Goal: Complete application form: Complete application form

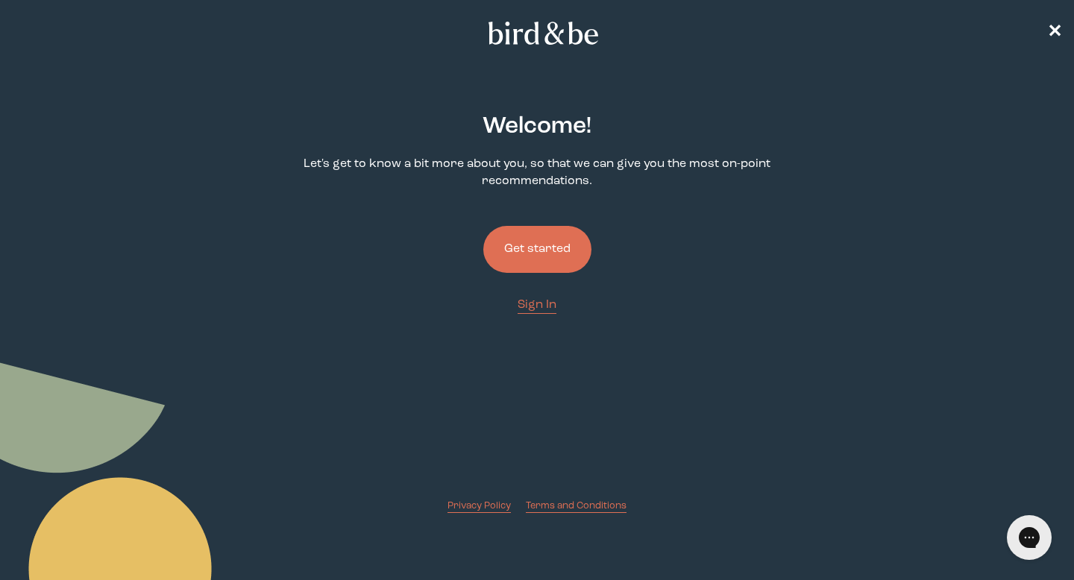
click at [548, 253] on button "Get started" at bounding box center [537, 249] width 108 height 47
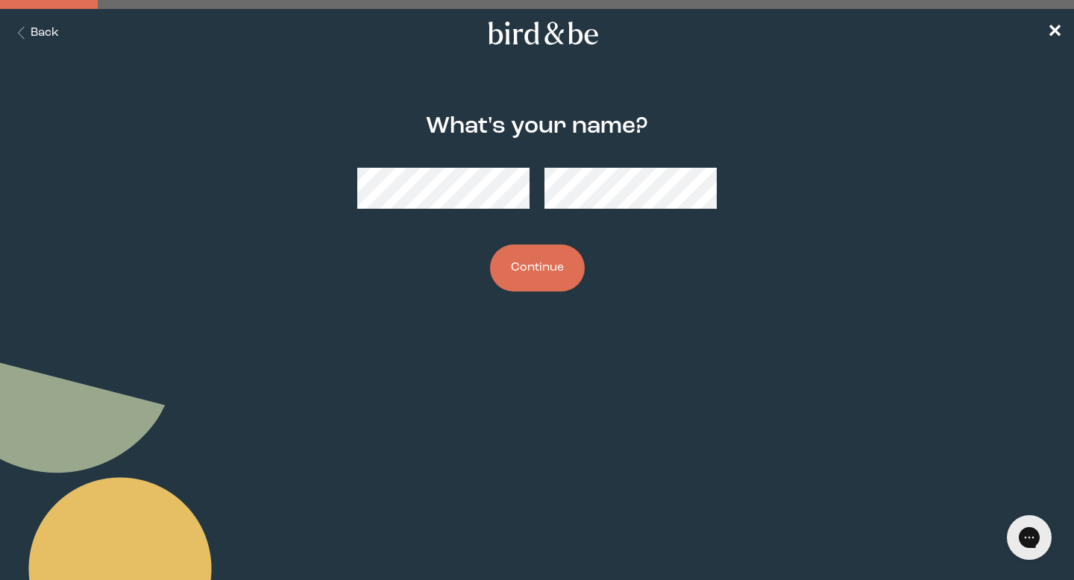
click at [523, 259] on button "Continue" at bounding box center [537, 268] width 95 height 47
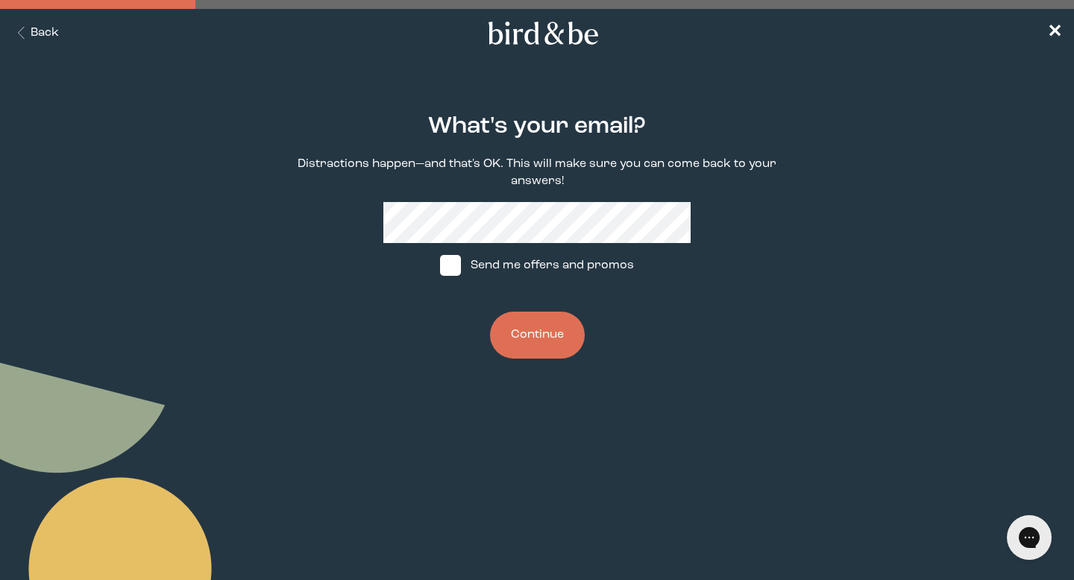
click at [529, 267] on label "Send me offers and promos" at bounding box center [537, 265] width 222 height 45
click at [440, 266] on input "Send me offers and promos" at bounding box center [439, 266] width 1 height 1
checkbox input "true"
click at [521, 338] on button "Continue" at bounding box center [537, 335] width 95 height 47
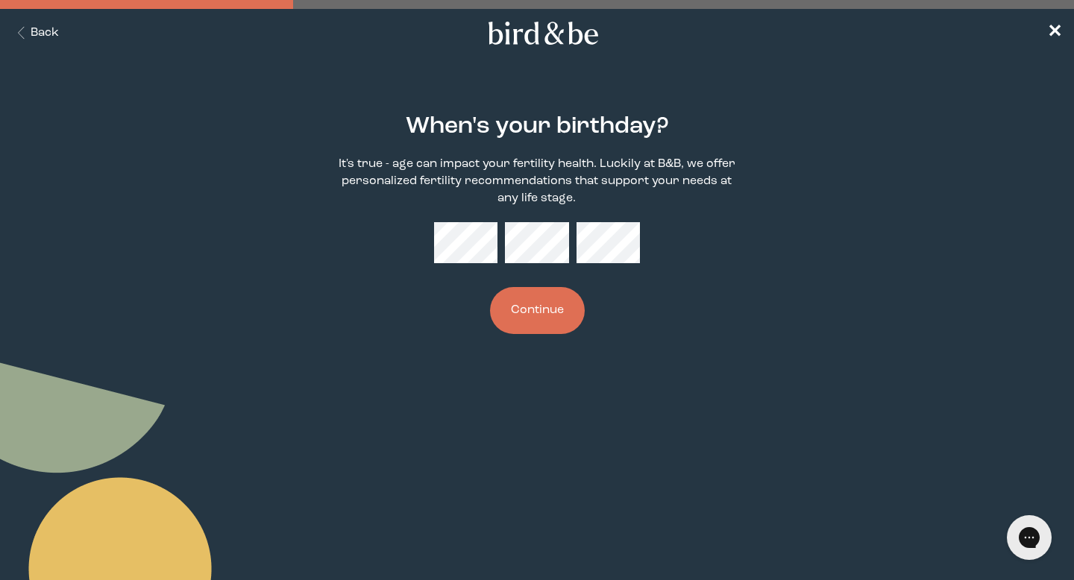
click at [504, 247] on div at bounding box center [536, 242] width 205 height 41
click at [553, 310] on button "Continue" at bounding box center [537, 310] width 95 height 47
click at [536, 319] on button "Continue" at bounding box center [537, 310] width 95 height 47
click at [526, 311] on button "Continue" at bounding box center [537, 310] width 95 height 47
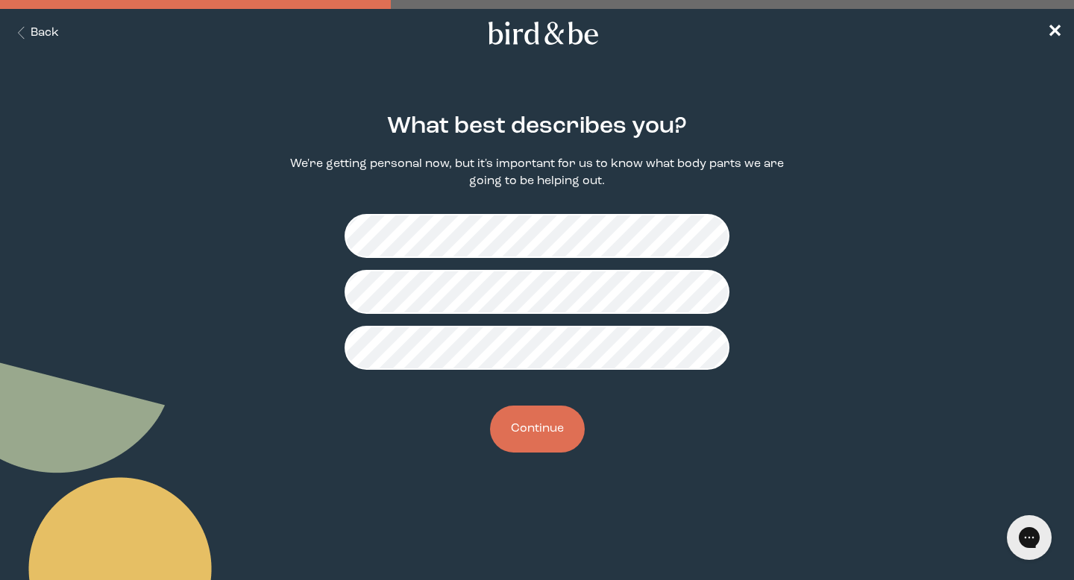
click at [530, 441] on button "Continue" at bounding box center [537, 429] width 95 height 47
